Goal: Task Accomplishment & Management: Use online tool/utility

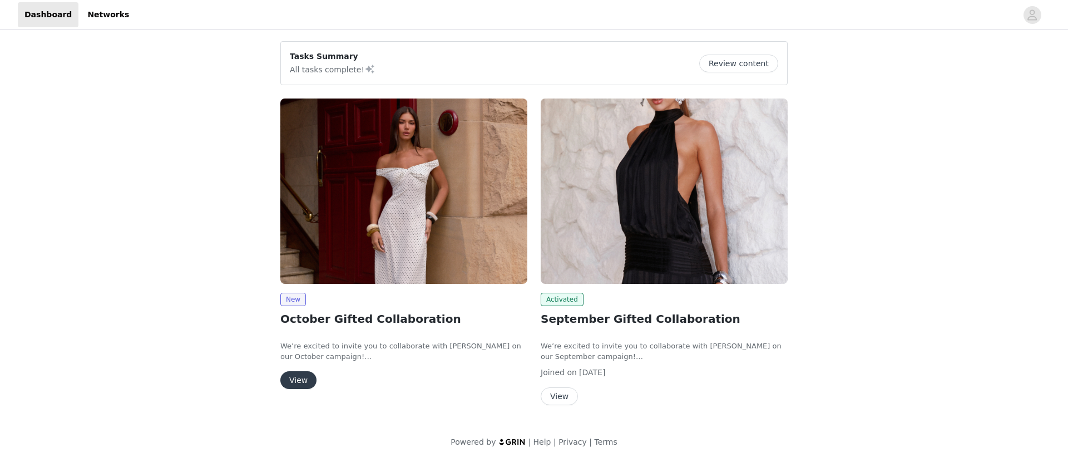
click at [300, 385] on button "View" at bounding box center [298, 380] width 36 height 18
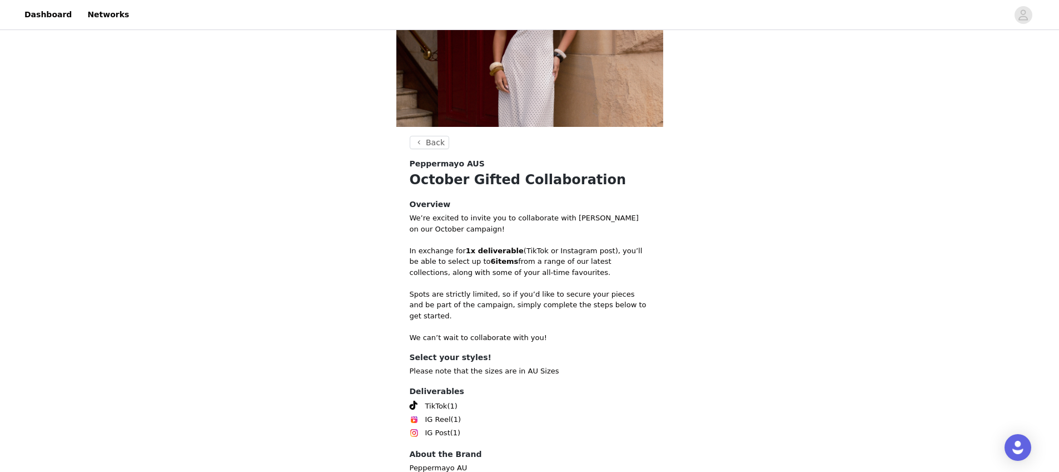
scroll to position [172, 0]
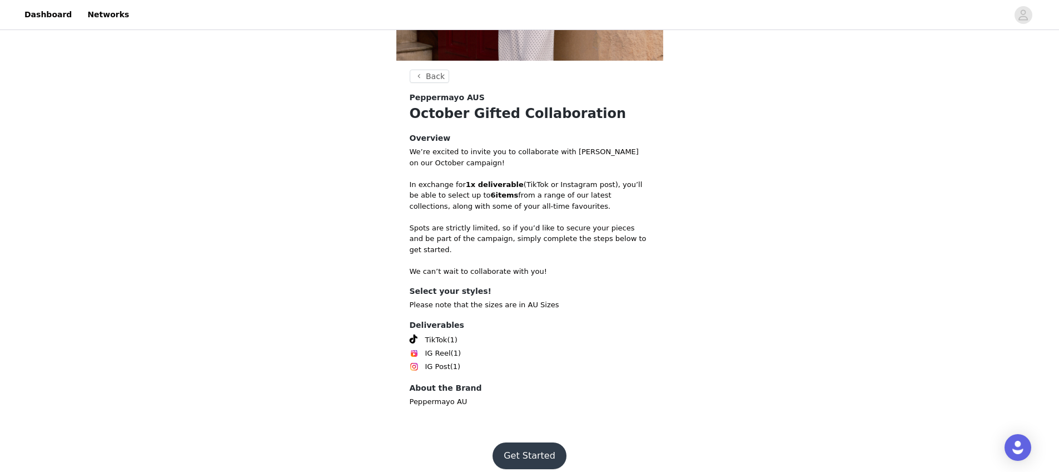
click at [527, 442] on button "Get Started" at bounding box center [530, 455] width 74 height 27
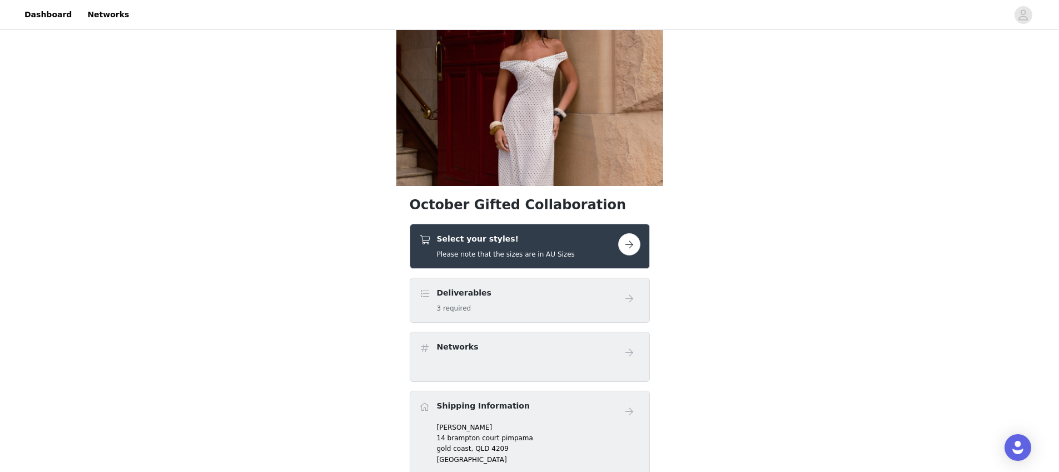
scroll to position [59, 0]
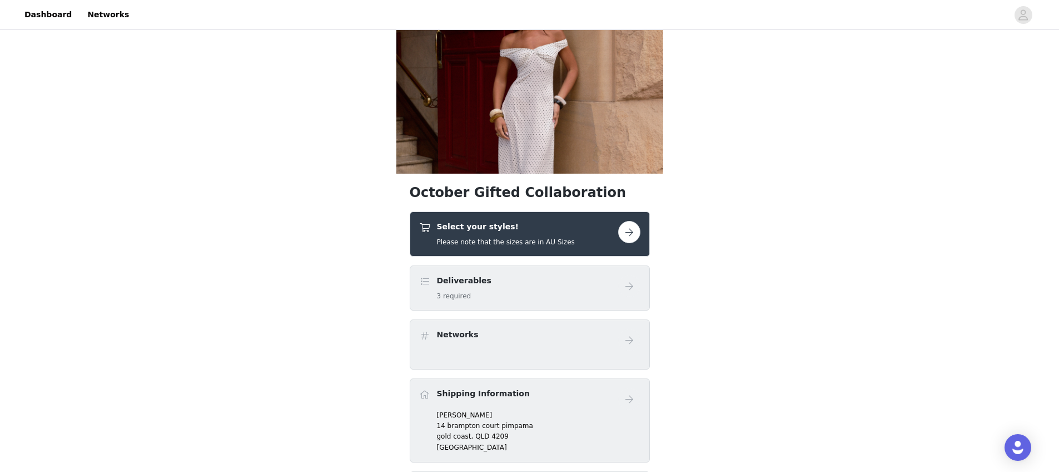
click at [632, 229] on button "button" at bounding box center [629, 232] width 22 height 22
